Goal: Find specific page/section: Find specific page/section

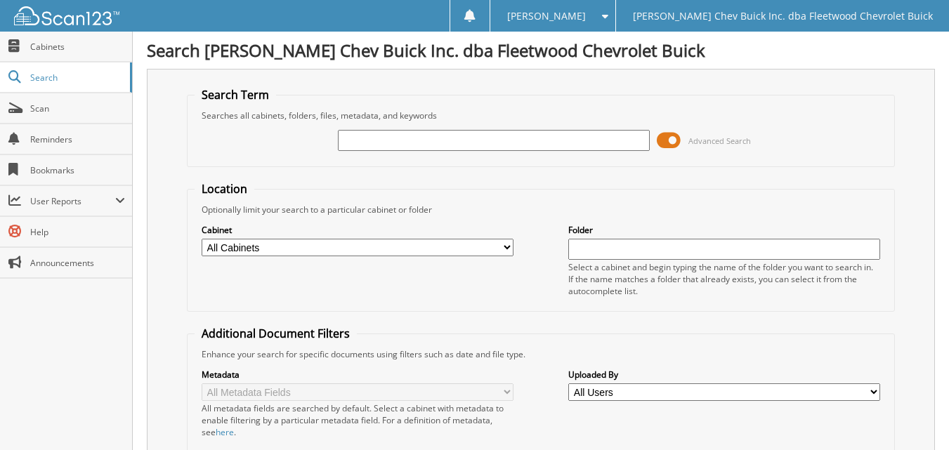
click at [390, 135] on input "text" at bounding box center [494, 140] width 312 height 21
type input "[PERSON_NAME]"
click at [159, 256] on div "Search Term Searches all cabinets, folders, files, metadata, and keywords [GEOG…" at bounding box center [541, 344] width 788 height 550
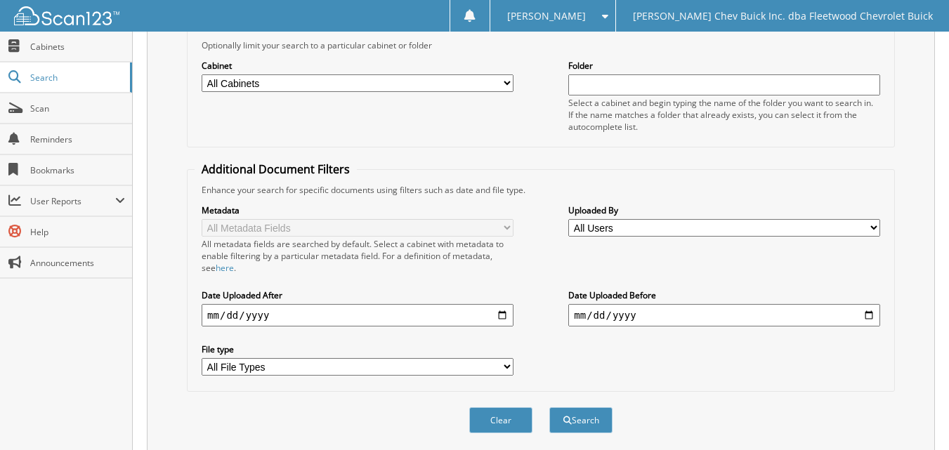
scroll to position [211, 0]
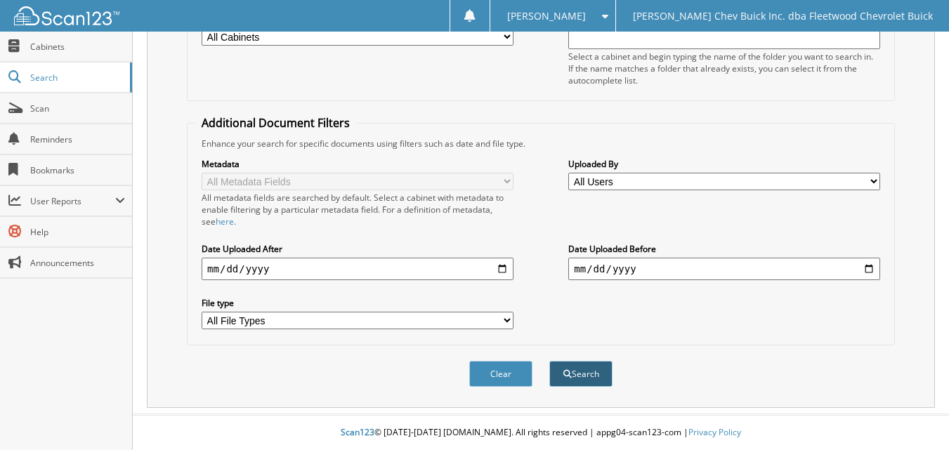
click at [578, 371] on button "Search" at bounding box center [580, 374] width 63 height 26
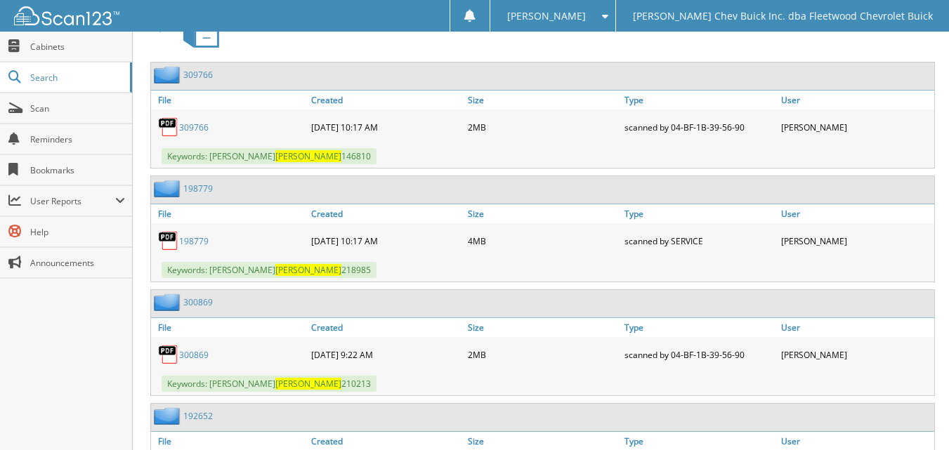
scroll to position [774, 0]
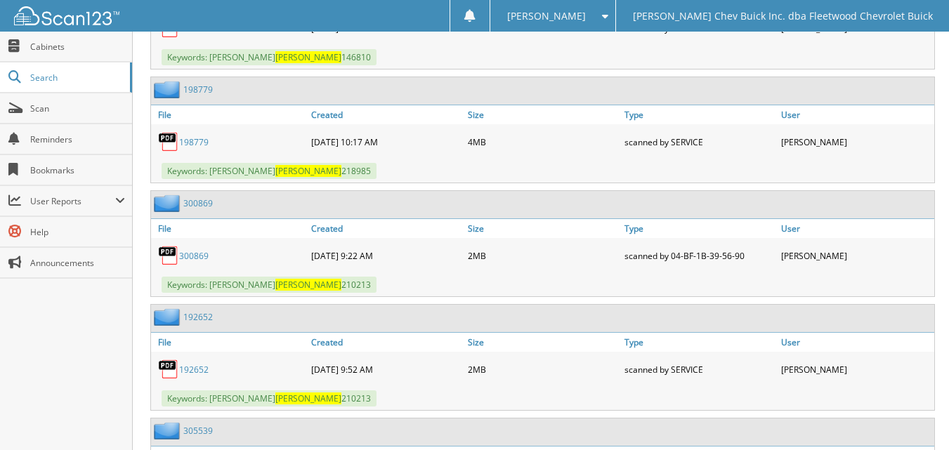
click at [199, 259] on link "300869" at bounding box center [193, 256] width 29 height 12
